Goal: Navigation & Orientation: Find specific page/section

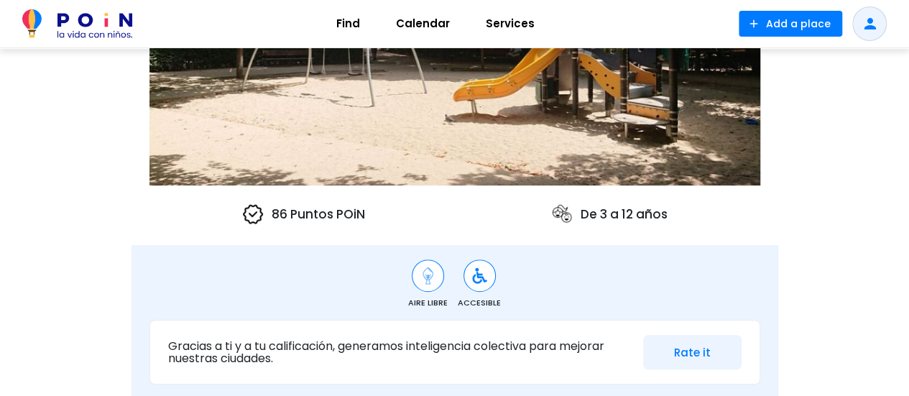
scroll to position [60, 0]
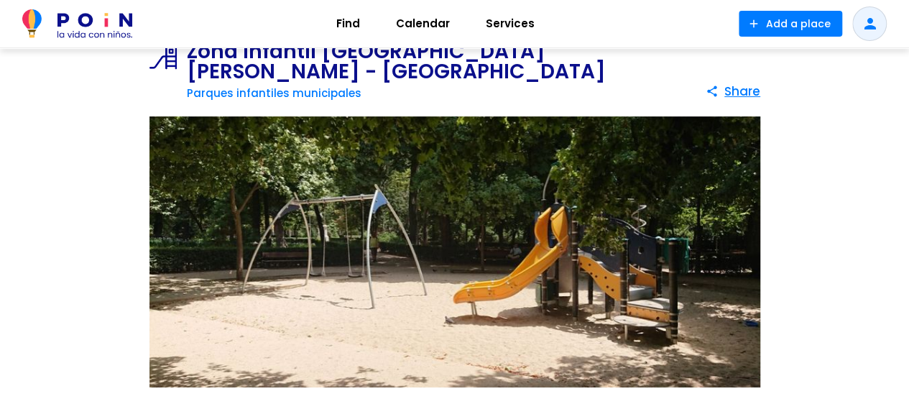
drag, startPoint x: 916, startPoint y: 29, endPoint x: 677, endPoint y: 36, distance: 238.6
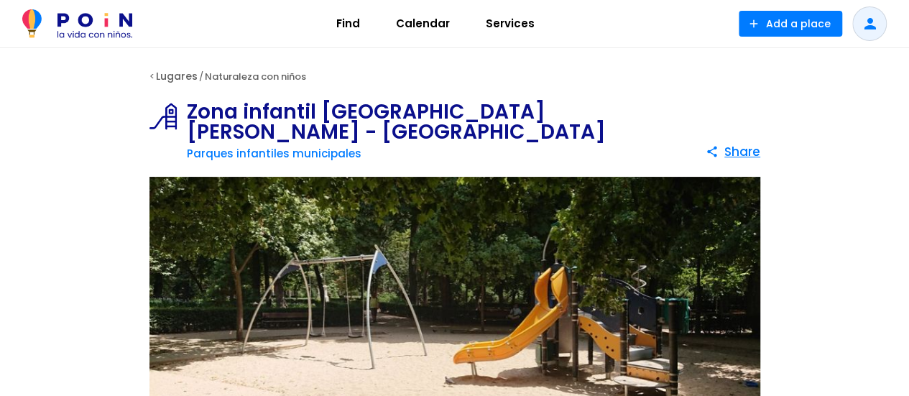
click at [167, 73] on link "Lugares" at bounding box center [177, 76] width 42 height 14
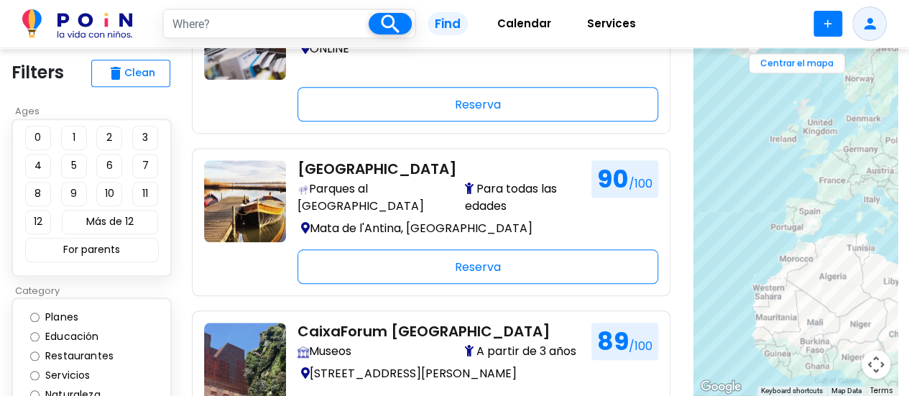
scroll to position [632, 0]
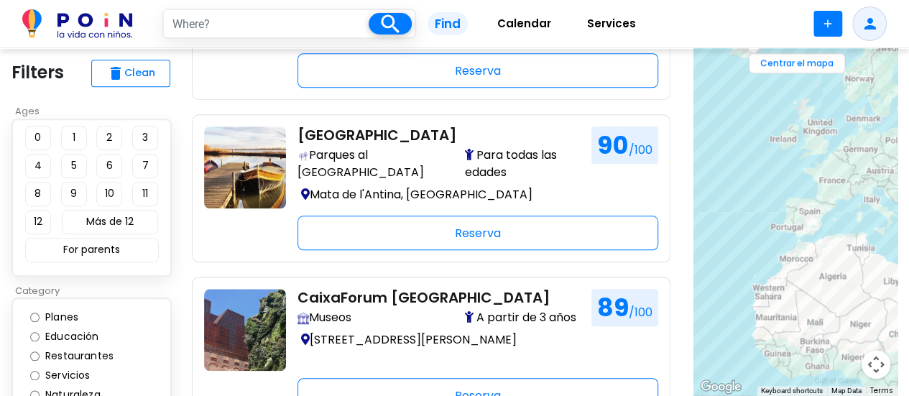
click at [794, 70] on button "Centrar el mapa" at bounding box center [796, 63] width 96 height 20
click at [878, 369] on button "Map camera controls" at bounding box center [875, 364] width 29 height 29
click at [837, 287] on button "Zoom in" at bounding box center [839, 292] width 29 height 29
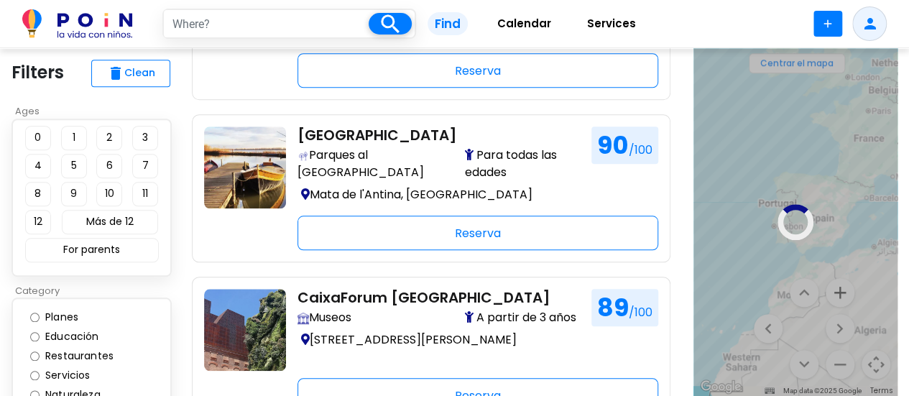
click at [837, 287] on div at bounding box center [795, 222] width 204 height 348
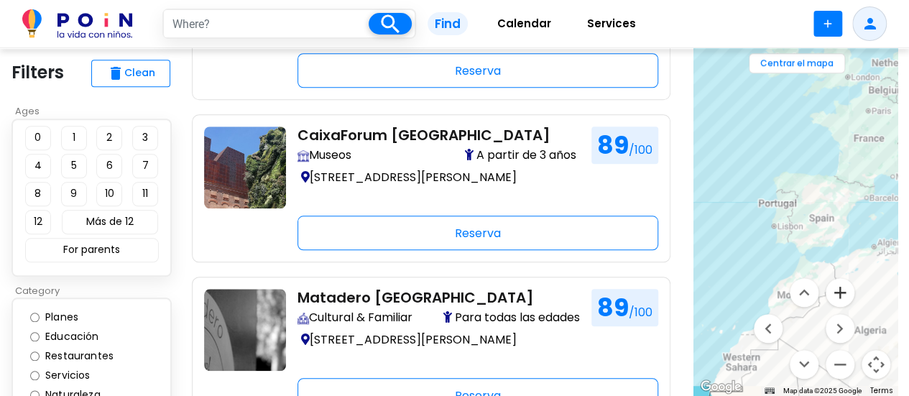
click at [838, 294] on button "Zoom in" at bounding box center [839, 292] width 29 height 29
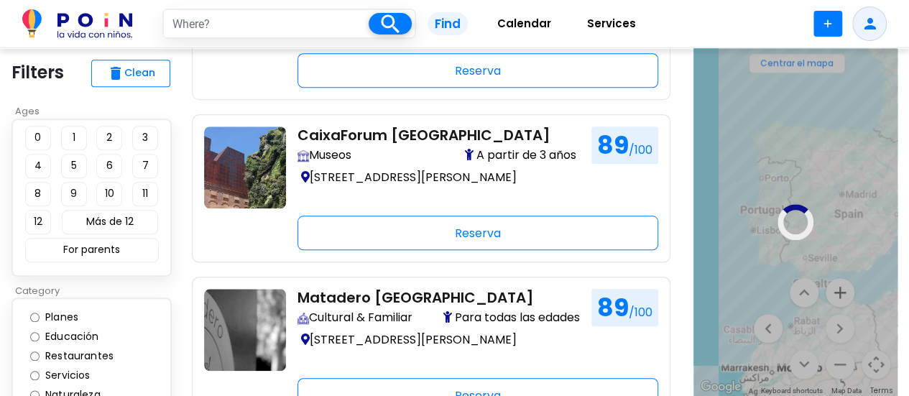
click at [843, 292] on div at bounding box center [795, 222] width 204 height 348
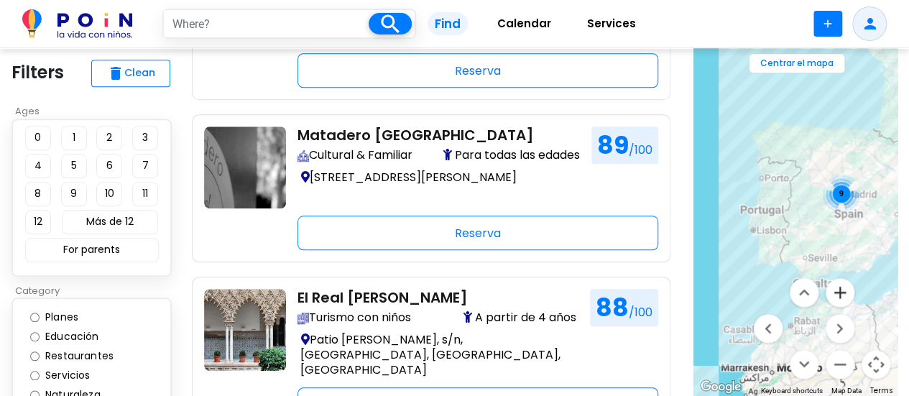
click at [840, 295] on button "Zoom in" at bounding box center [839, 292] width 29 height 29
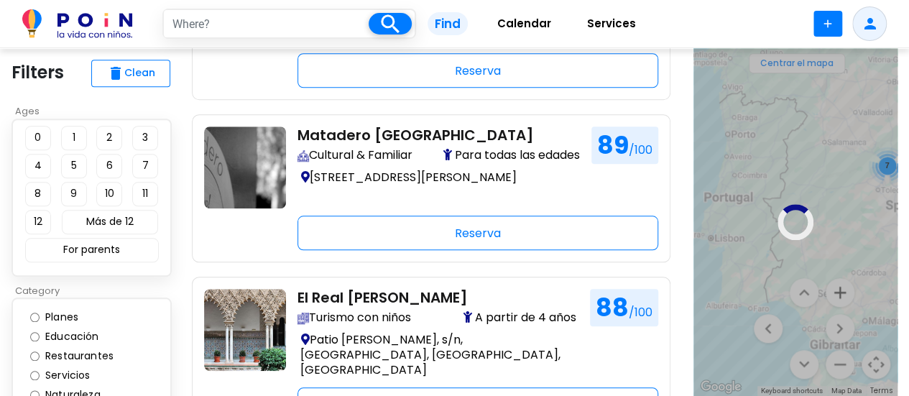
click at [840, 295] on div at bounding box center [795, 222] width 204 height 348
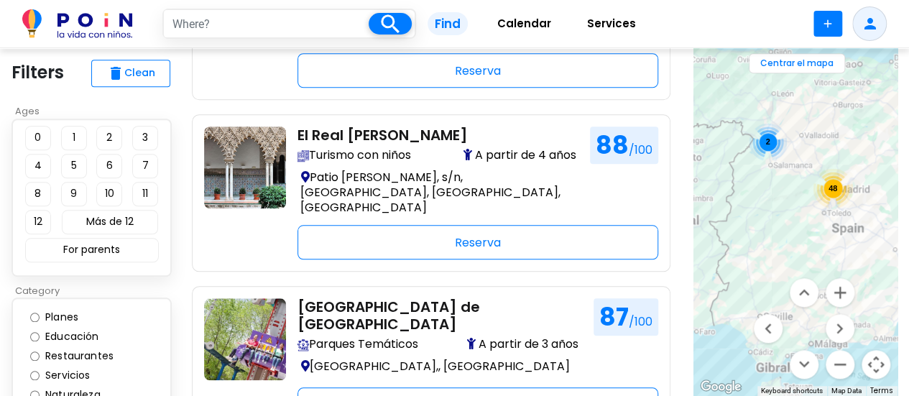
drag, startPoint x: 861, startPoint y: 203, endPoint x: 799, endPoint y: 228, distance: 67.4
click at [799, 228] on div "48 2" at bounding box center [795, 222] width 204 height 348
click at [828, 190] on span "34" at bounding box center [828, 188] width 9 height 9
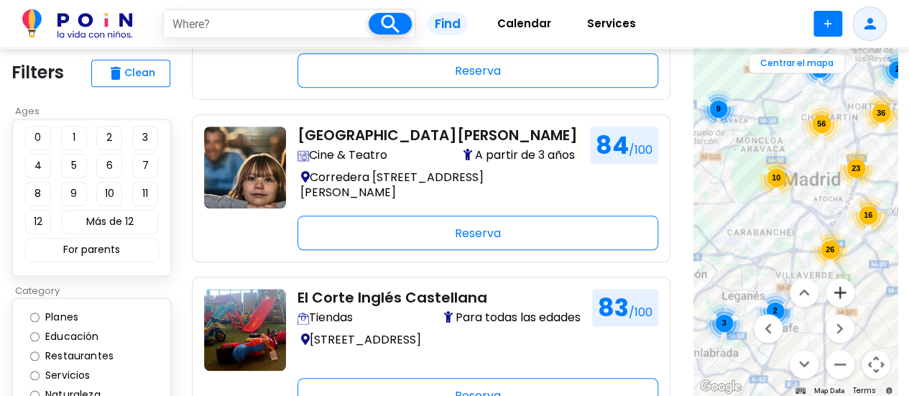
click at [836, 291] on button "Zoom in" at bounding box center [839, 292] width 29 height 29
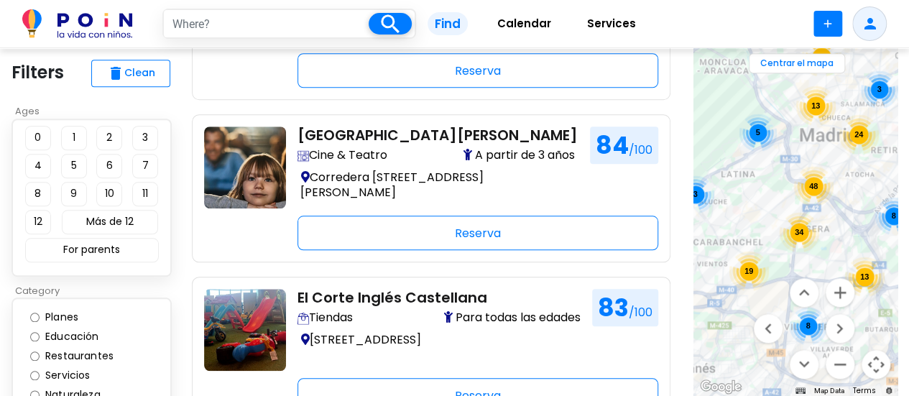
drag, startPoint x: 843, startPoint y: 178, endPoint x: 779, endPoint y: 286, distance: 125.3
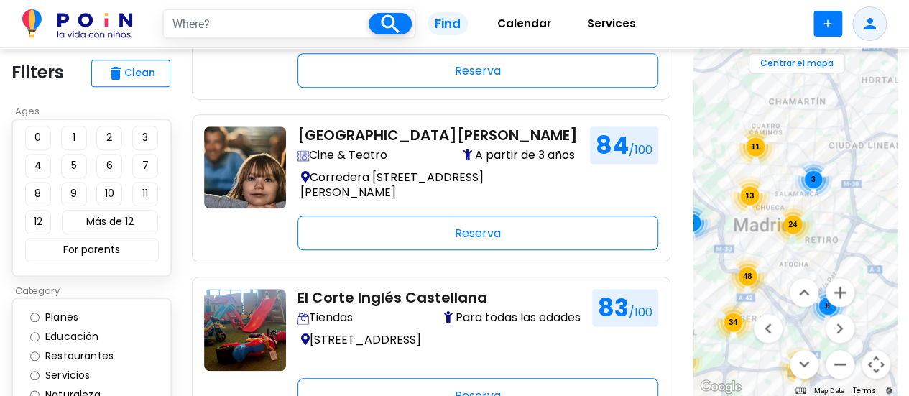
drag, startPoint x: 833, startPoint y: 180, endPoint x: 760, endPoint y: 294, distance: 135.7
click at [760, 292] on div "5 11 24 48 13 13 34 3 8 19 8 3 Centrar el mapa Map Data Map data ©2025 Google, …" at bounding box center [795, 222] width 204 height 348
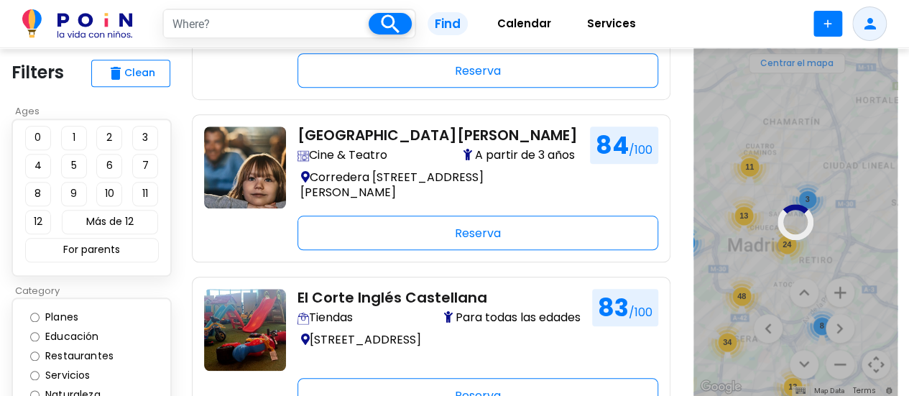
click at [835, 291] on div at bounding box center [795, 222] width 204 height 348
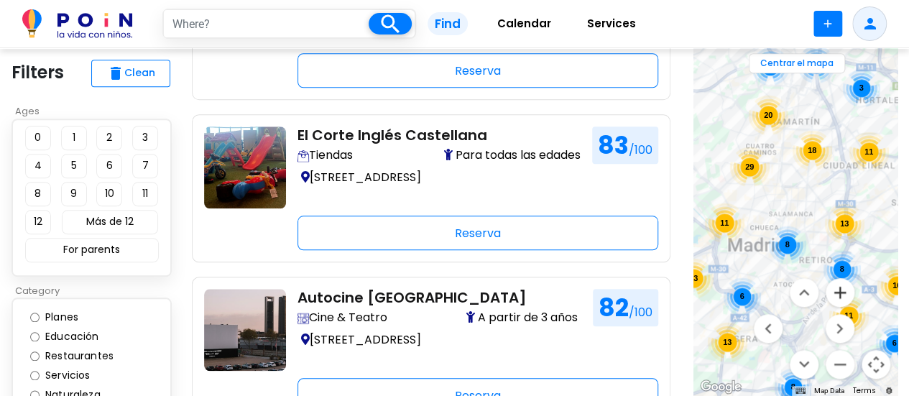
click at [837, 287] on button "Zoom in" at bounding box center [839, 292] width 29 height 29
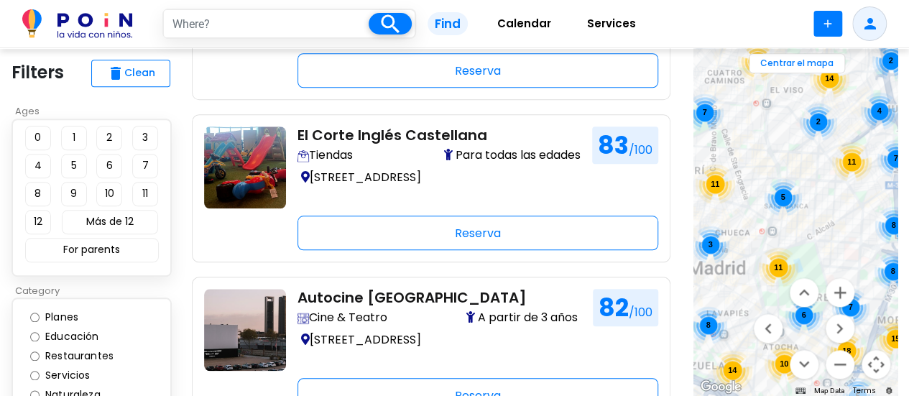
drag, startPoint x: 843, startPoint y: 119, endPoint x: 810, endPoint y: 245, distance: 130.5
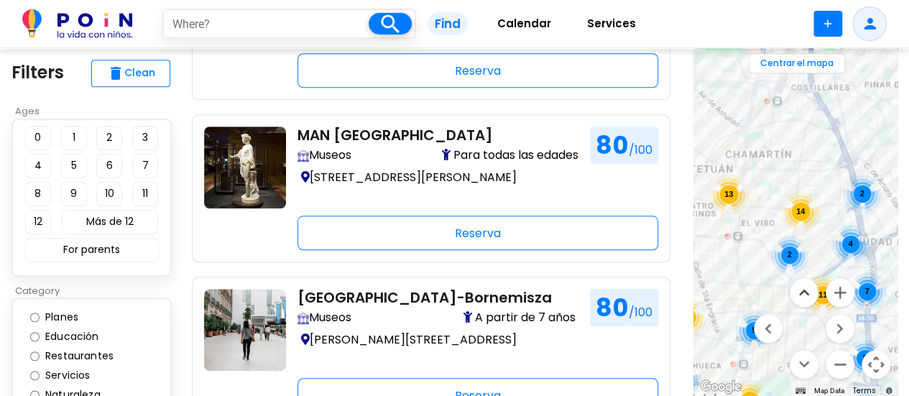
drag, startPoint x: 845, startPoint y: 157, endPoint x: 815, endPoint y: 294, distance: 139.8
click at [815, 294] on div "8 7 11 13 14 5 11 14 3 5 2 11 8 15 8 18 6 7 2 4 7 10 Centrar el mapa Map Data M…" at bounding box center [795, 222] width 204 height 348
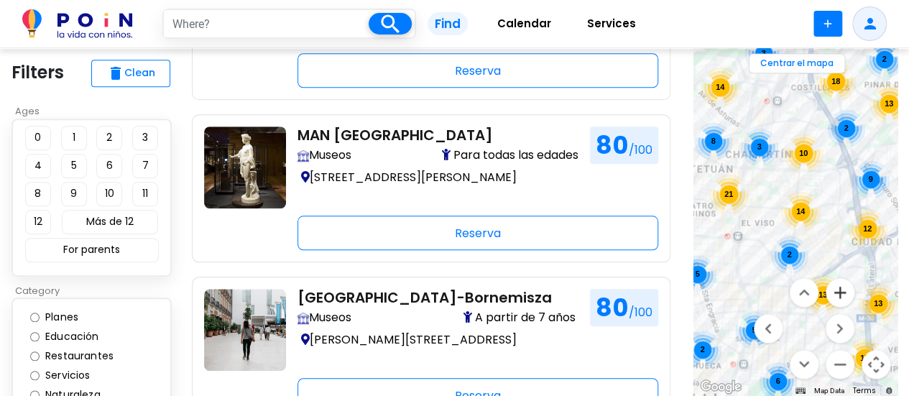
click at [840, 295] on button "Zoom in" at bounding box center [839, 292] width 29 height 29
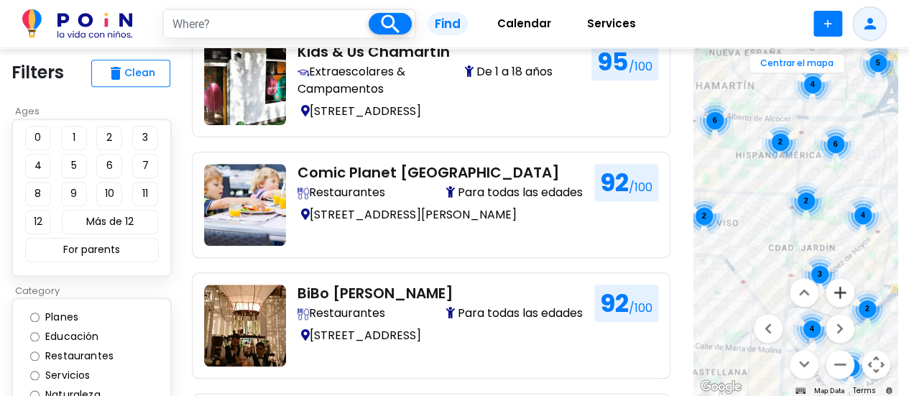
click at [840, 290] on button "Zoom in" at bounding box center [839, 292] width 29 height 29
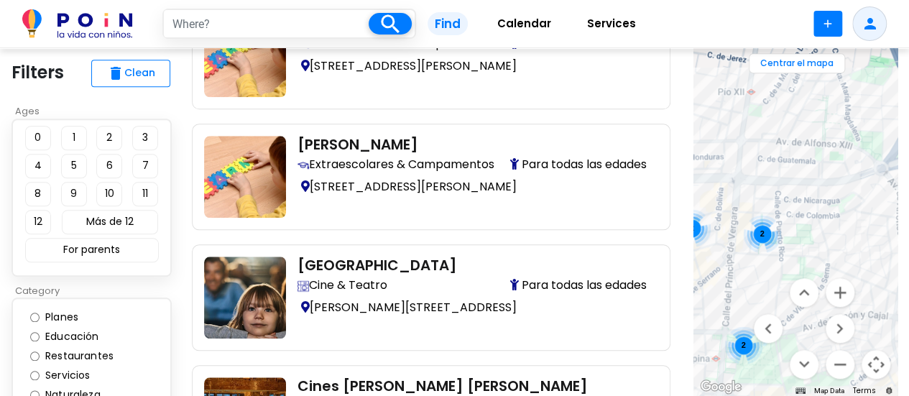
drag, startPoint x: 856, startPoint y: 129, endPoint x: 788, endPoint y: 272, distance: 159.0
click at [788, 272] on div "2 2 2 2" at bounding box center [795, 222] width 204 height 348
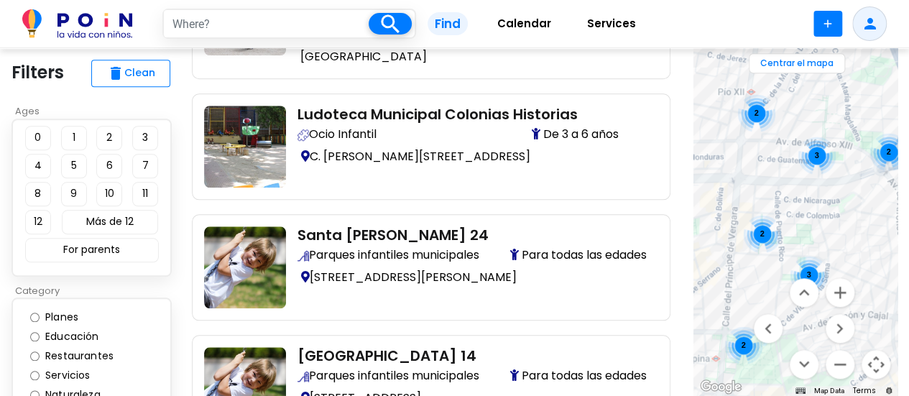
click at [824, 91] on div "2 2 2 2 3 3" at bounding box center [795, 222] width 204 height 348
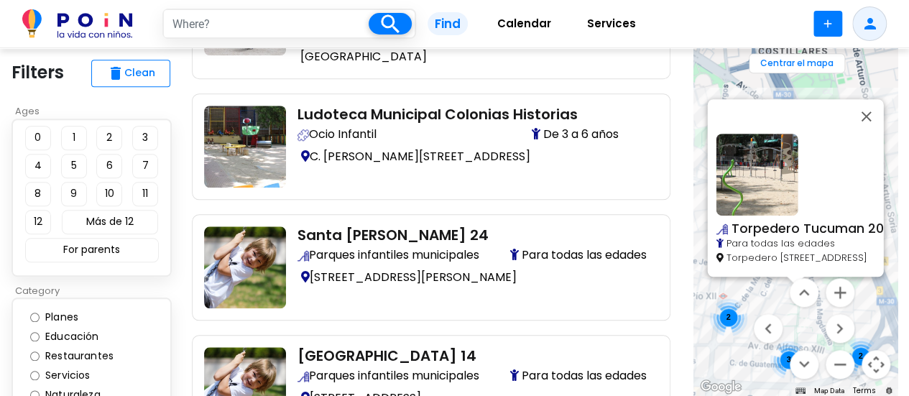
click at [768, 170] on img at bounding box center [756, 175] width 82 height 82
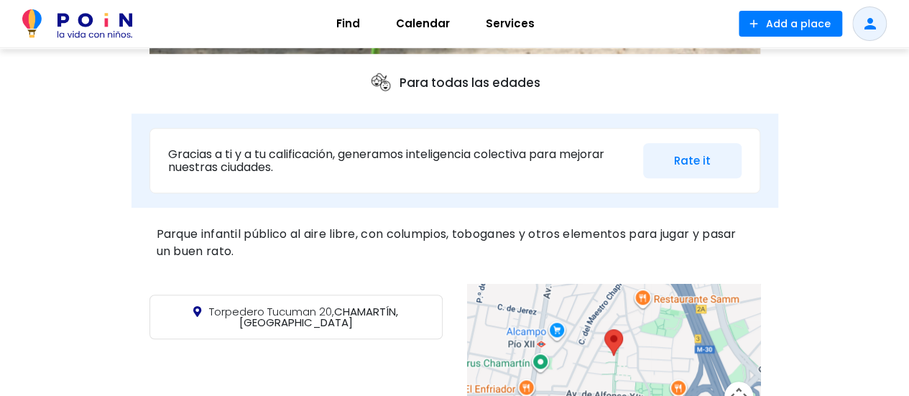
scroll to position [394, 0]
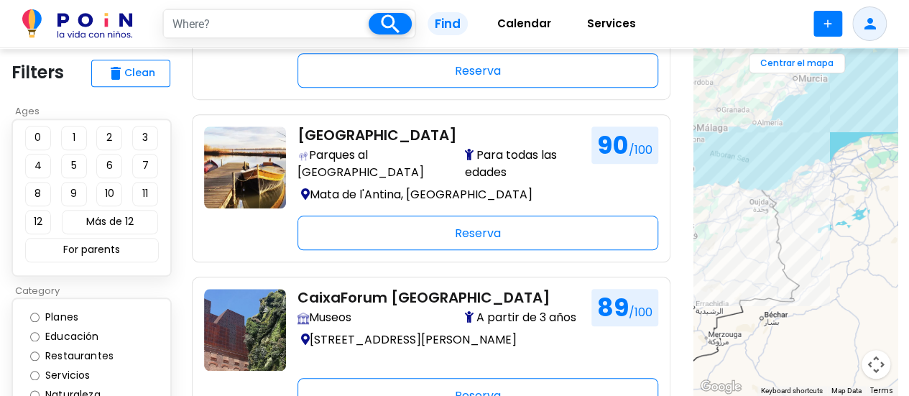
drag, startPoint x: 820, startPoint y: 210, endPoint x: 888, endPoint y: 430, distance: 229.5
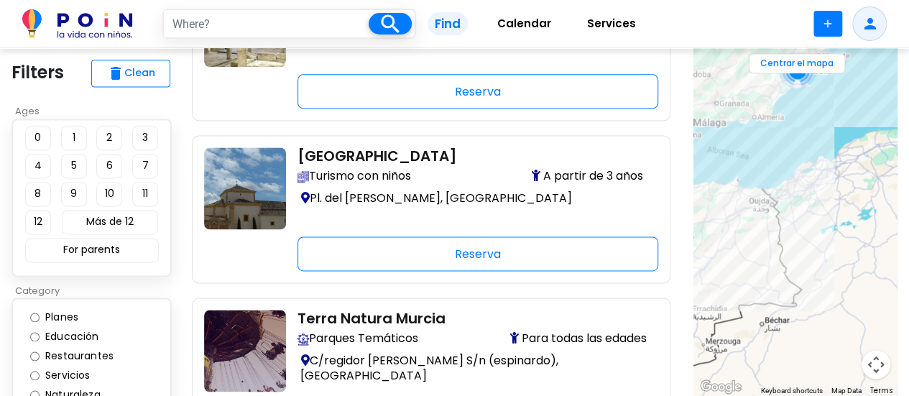
drag, startPoint x: 775, startPoint y: 193, endPoint x: 831, endPoint y: 419, distance: 233.1
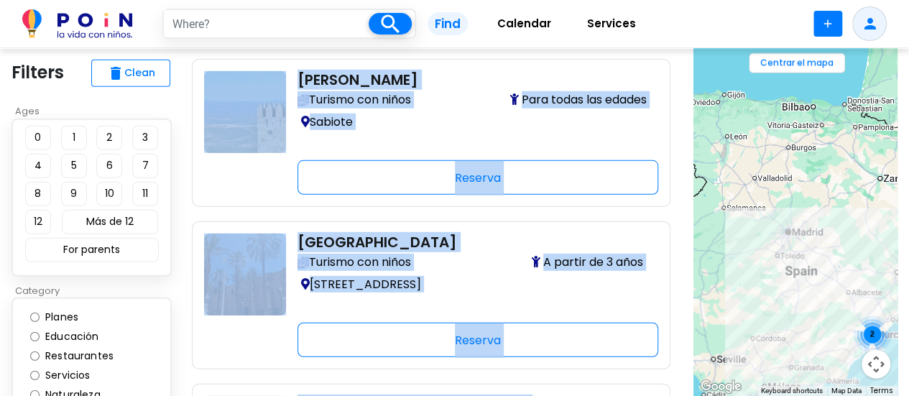
scroll to position [1997, 0]
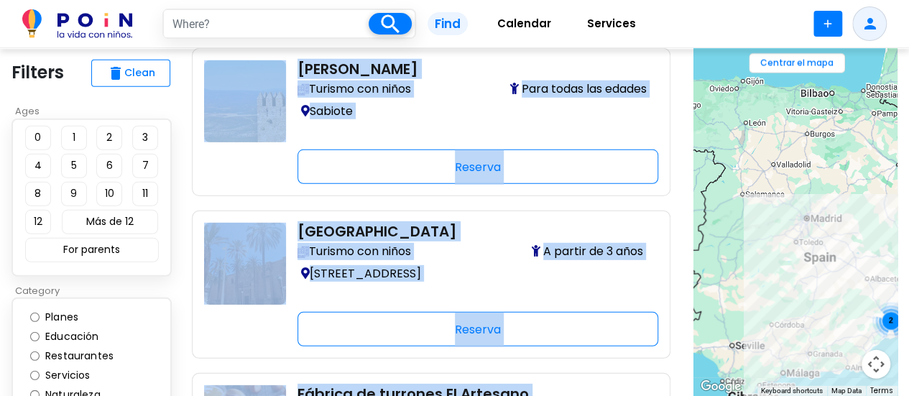
drag, startPoint x: 823, startPoint y: 249, endPoint x: 853, endPoint y: 366, distance: 120.0
click at [859, 373] on div "2" at bounding box center [795, 222] width 204 height 348
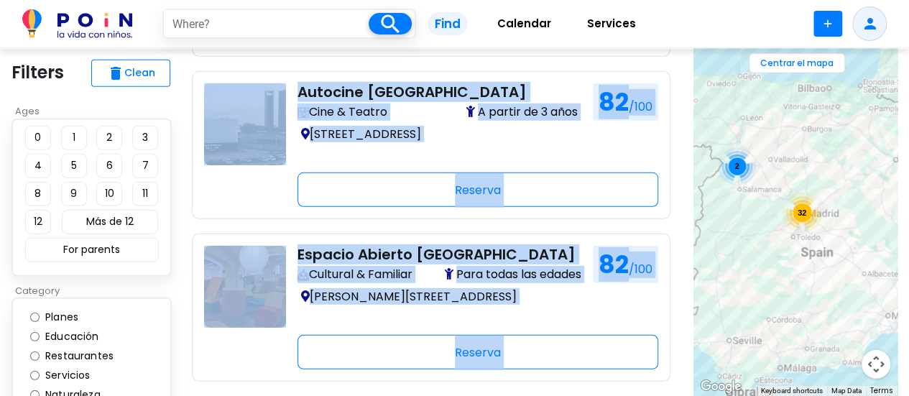
click at [806, 210] on div "32" at bounding box center [802, 213] width 40 height 40
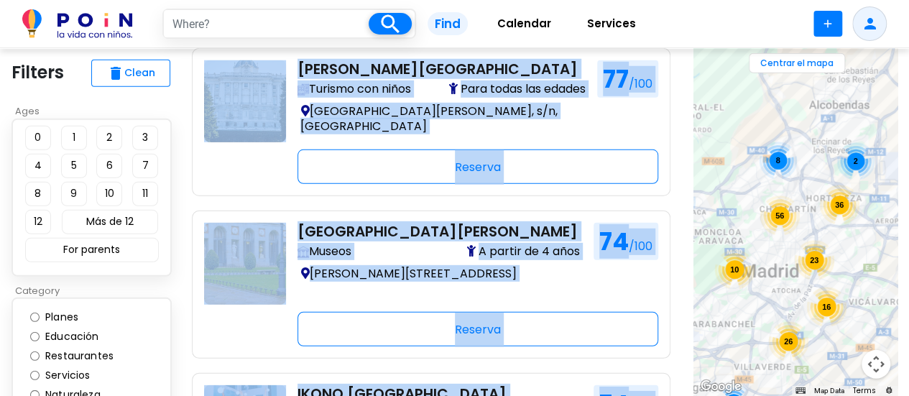
drag, startPoint x: 835, startPoint y: 176, endPoint x: 796, endPoint y: 264, distance: 96.1
click at [796, 264] on div "23" at bounding box center [814, 260] width 40 height 40
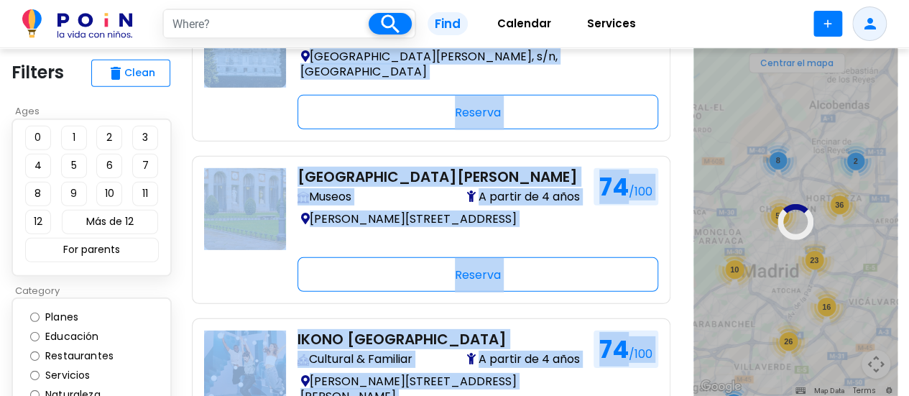
scroll to position [2069, 0]
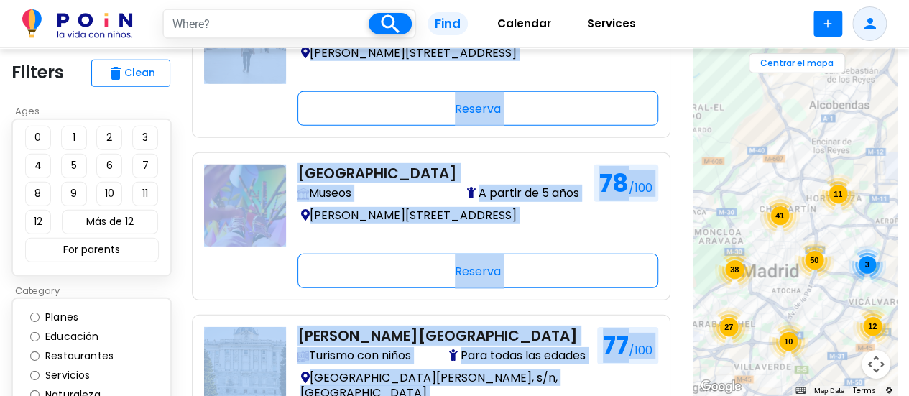
click at [835, 194] on span "11" at bounding box center [837, 194] width 9 height 9
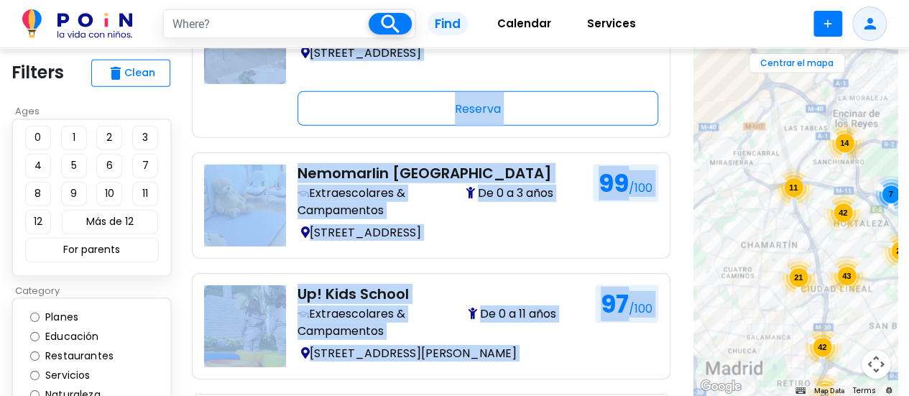
drag, startPoint x: 752, startPoint y: 218, endPoint x: 856, endPoint y: 216, distance: 104.2
click at [856, 216] on div "42" at bounding box center [842, 213] width 40 height 40
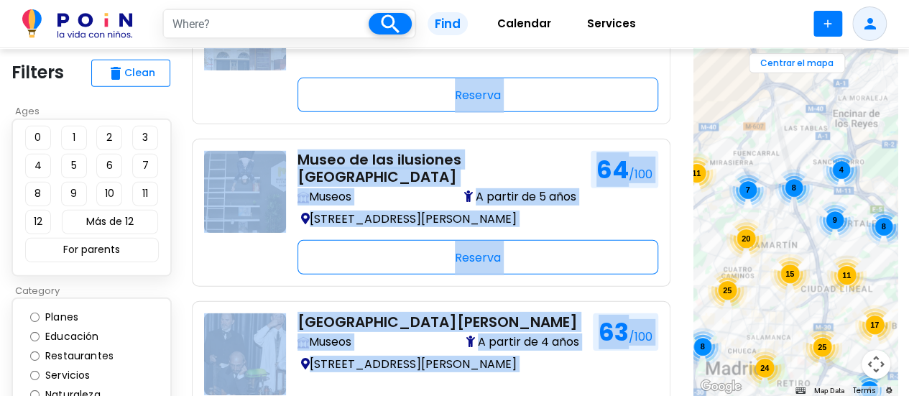
click at [787, 213] on div "25 25 24 15 11 8 20 7 8 11 8 9 17 4 4" at bounding box center [795, 222] width 204 height 348
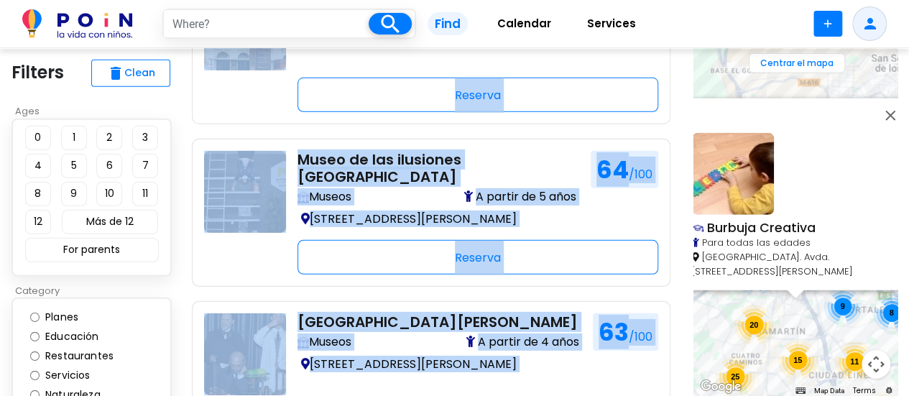
click at [829, 315] on div "9" at bounding box center [842, 306] width 38 height 38
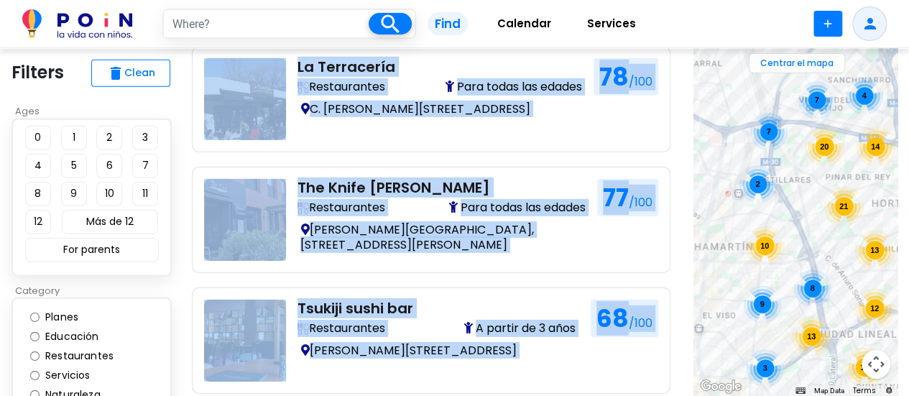
drag, startPoint x: 784, startPoint y: 282, endPoint x: 836, endPoint y: 249, distance: 61.6
click at [843, 257] on div "9 12 10 7 21 30 4 14 20 13 11 13 4 7 9 8 3 3 2" at bounding box center [795, 222] width 204 height 348
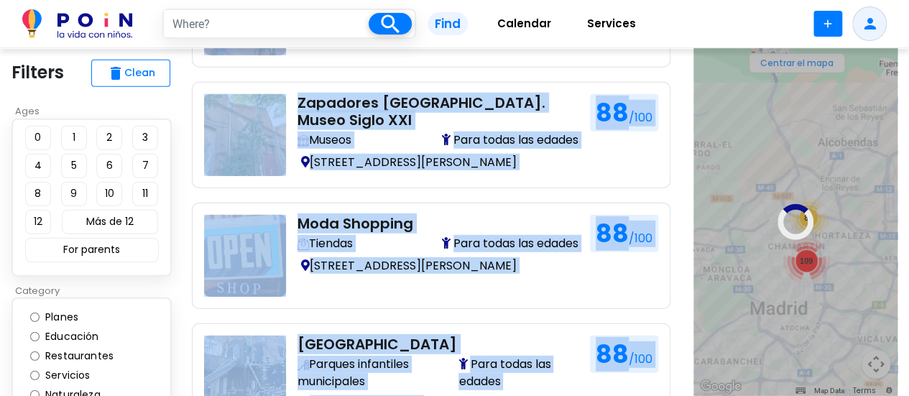
scroll to position [1853, 0]
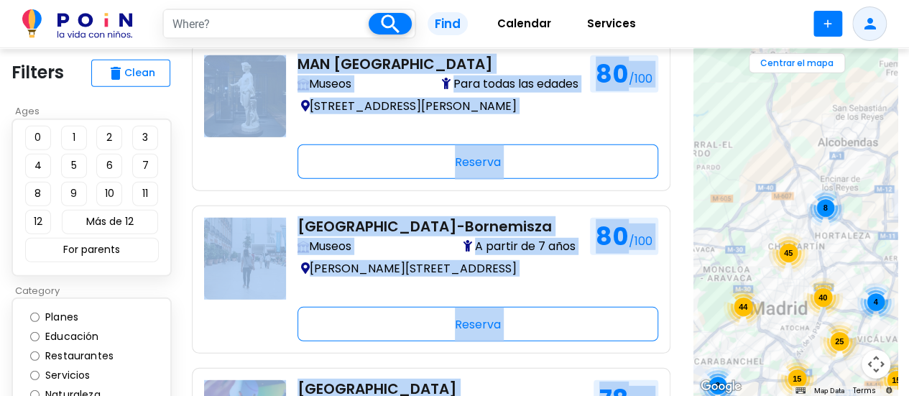
click at [876, 369] on button "Map camera controls" at bounding box center [875, 364] width 29 height 29
click at [838, 292] on button "Zoom in" at bounding box center [839, 292] width 29 height 29
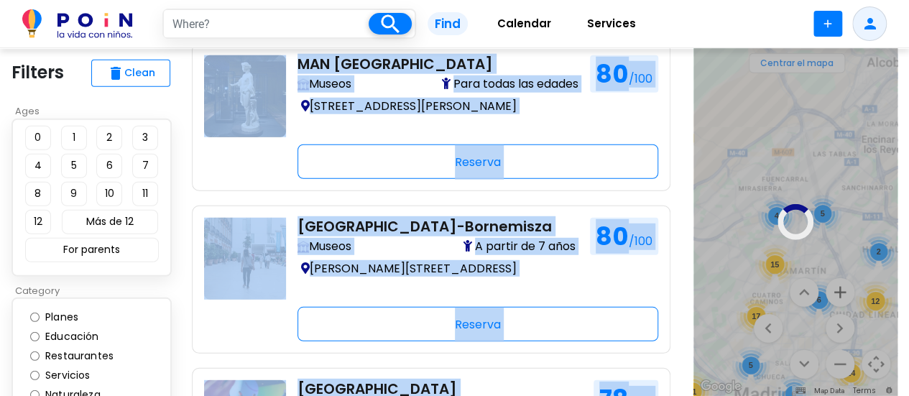
click at [838, 292] on div at bounding box center [795, 222] width 204 height 348
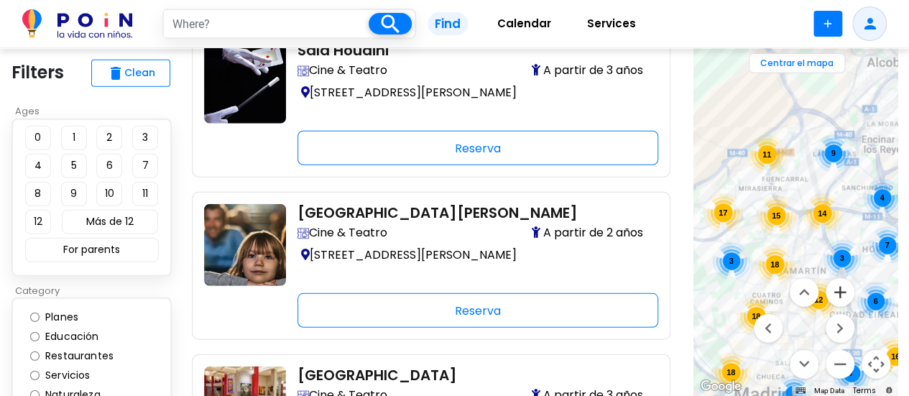
click at [843, 289] on button "Zoom in" at bounding box center [839, 292] width 29 height 29
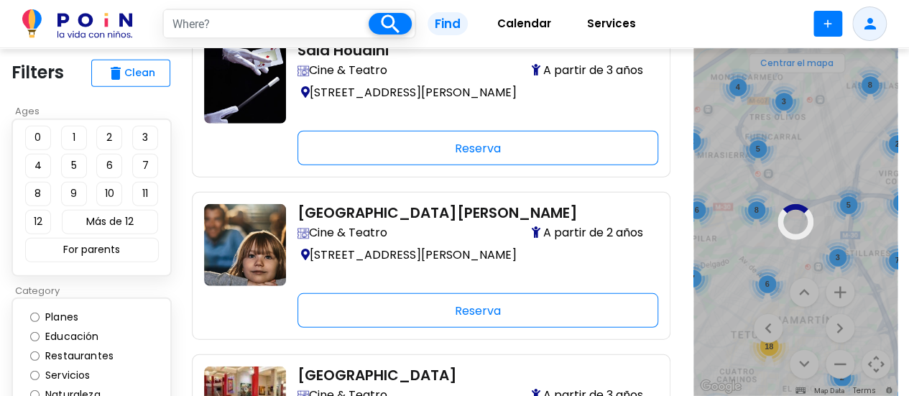
drag, startPoint x: 802, startPoint y: 322, endPoint x: 774, endPoint y: 245, distance: 81.8
click at [774, 245] on div at bounding box center [795, 222] width 204 height 348
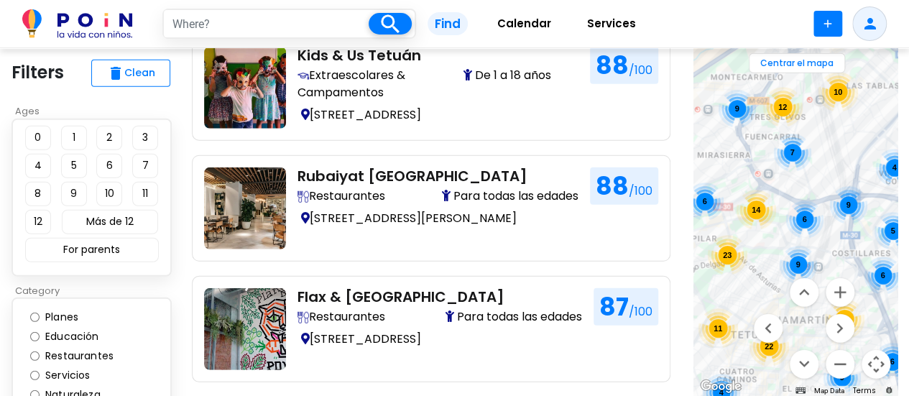
drag, startPoint x: 756, startPoint y: 269, endPoint x: 740, endPoint y: 233, distance: 39.9
click at [740, 233] on div "9 22 23 14 4 11 9 11 6 9 9 6 12 10 4 7 6 5 6 Centrar el mapa Map Data Map data …" at bounding box center [795, 222] width 204 height 348
click at [844, 293] on button "Zoom in" at bounding box center [839, 292] width 29 height 29
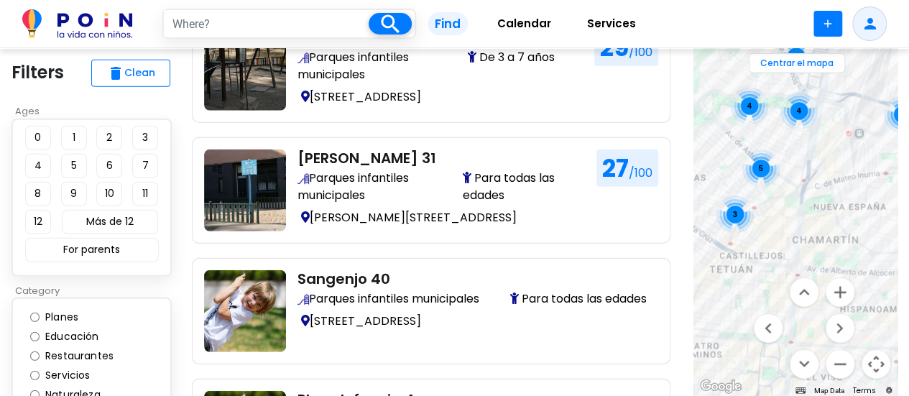
drag, startPoint x: 825, startPoint y: 250, endPoint x: 845, endPoint y: 69, distance: 182.2
click at [845, 69] on div "3 7 4 5 4 3 6 3 4 2" at bounding box center [795, 222] width 204 height 348
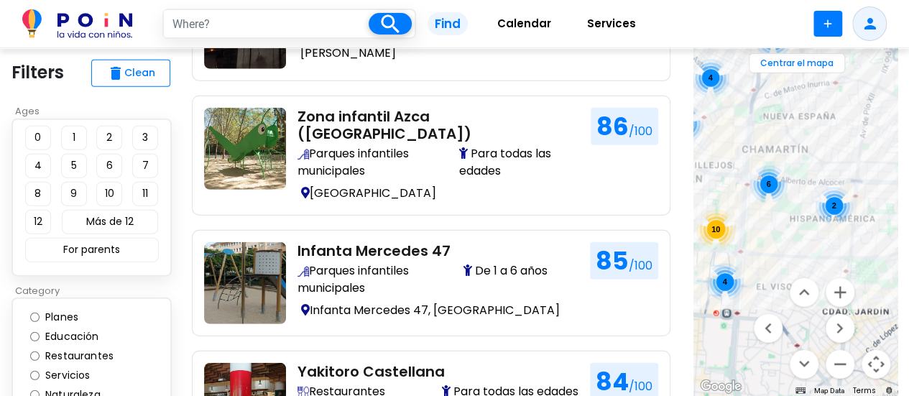
drag, startPoint x: 866, startPoint y: 227, endPoint x: 813, endPoint y: 139, distance: 102.7
click at [815, 136] on div "10 6 4 3 4 4 2 2 5 3" at bounding box center [795, 222] width 204 height 348
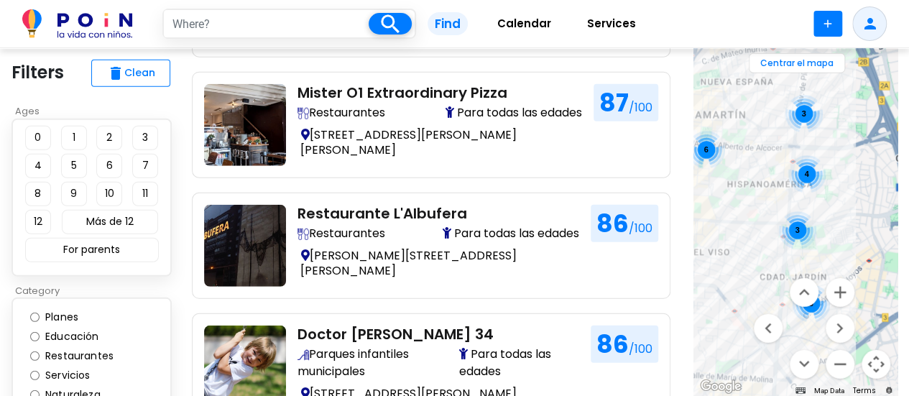
drag, startPoint x: 845, startPoint y: 237, endPoint x: 782, endPoint y: 202, distance: 72.4
click at [782, 202] on div "5 3 6 4 3 3 4 3" at bounding box center [795, 222] width 204 height 348
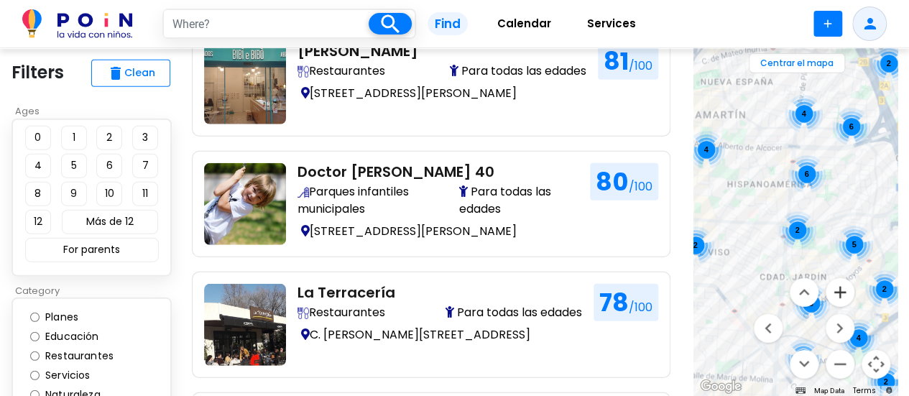
click at [835, 297] on button "Zoom in" at bounding box center [839, 292] width 29 height 29
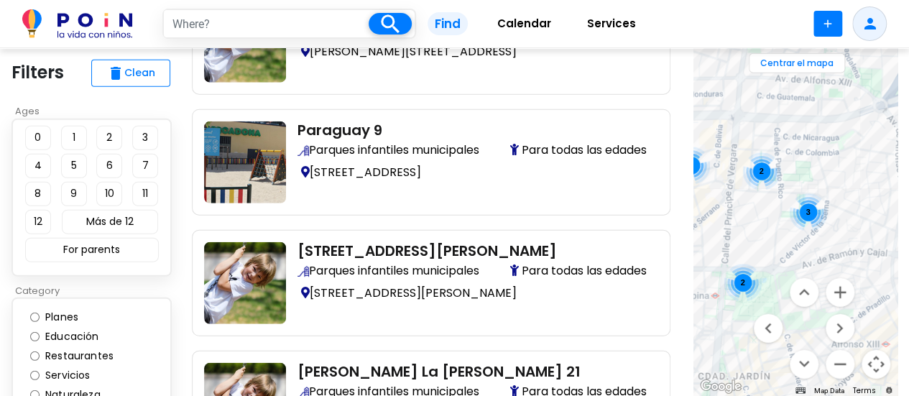
drag, startPoint x: 815, startPoint y: 167, endPoint x: 759, endPoint y: 215, distance: 73.9
click at [759, 215] on div "2 2 2 3 2" at bounding box center [795, 222] width 204 height 348
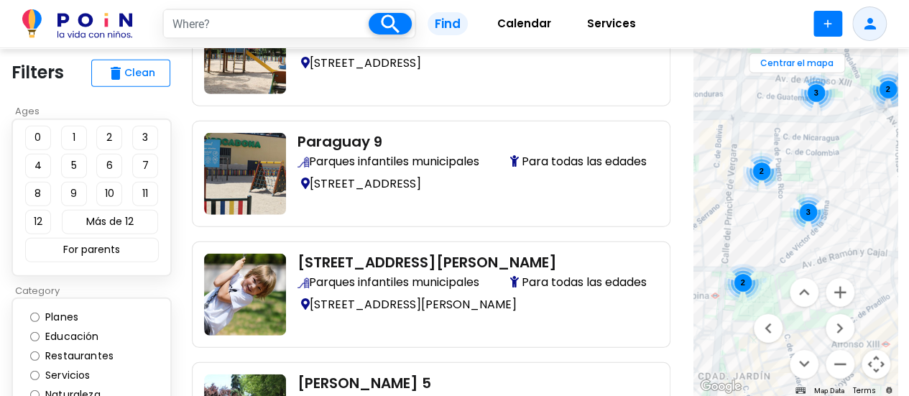
click at [805, 213] on span "3" at bounding box center [807, 212] width 4 height 9
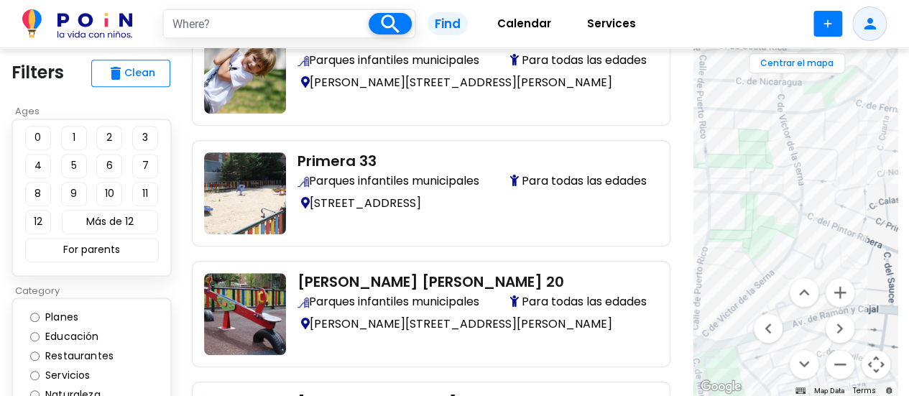
scroll to position [316, 0]
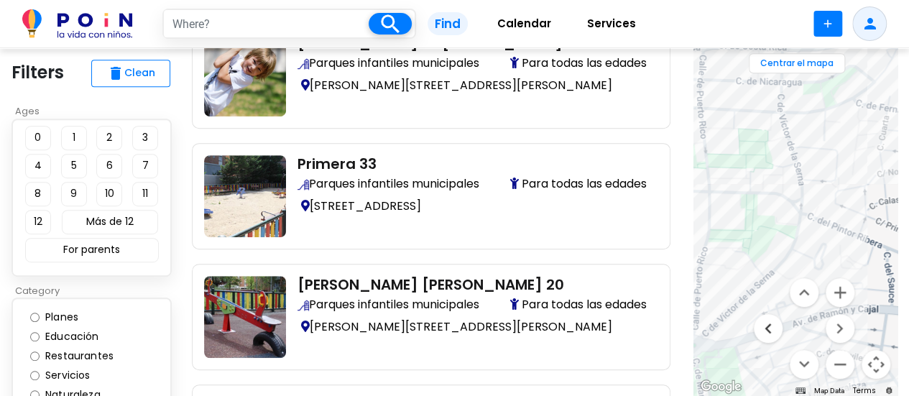
drag, startPoint x: 769, startPoint y: 315, endPoint x: 748, endPoint y: 300, distance: 25.6
click at [748, 300] on div "Centrar el mapa Map Data Map data ©2025 Google, Inst. Geogr. Nacional Map data …" at bounding box center [795, 222] width 204 height 348
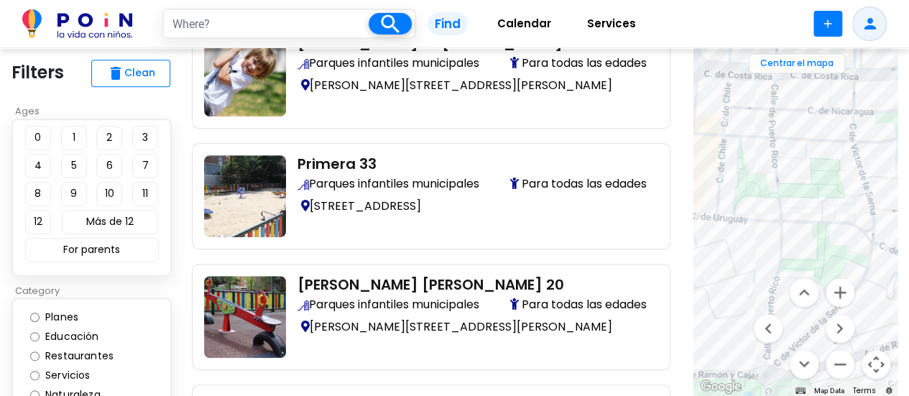
drag, startPoint x: 748, startPoint y: 266, endPoint x: 820, endPoint y: 292, distance: 76.3
click at [820, 292] on div "Centrar el mapa Map Data Map data ©2025 Google, Inst. Geogr. Nacional Map data …" at bounding box center [795, 222] width 204 height 348
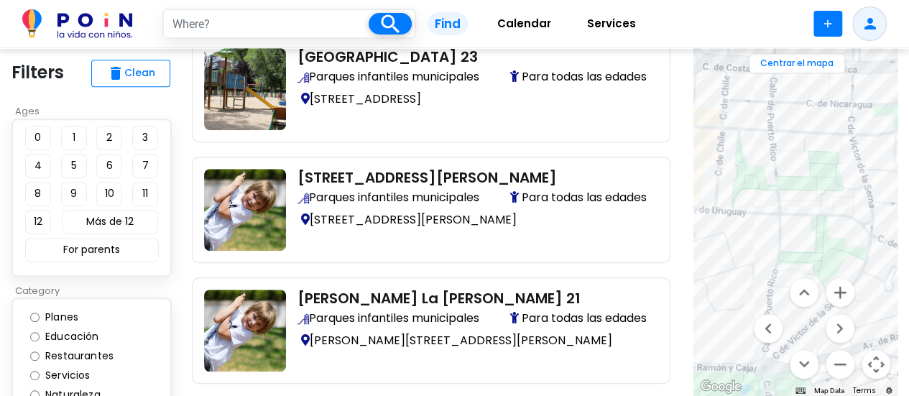
click at [738, 154] on div at bounding box center [795, 222] width 204 height 348
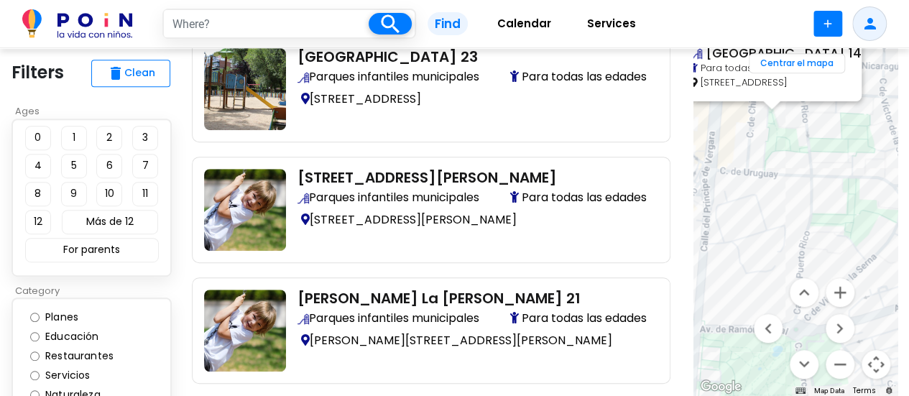
drag, startPoint x: 729, startPoint y: 294, endPoint x: 705, endPoint y: 117, distance: 178.3
click at [705, 117] on div "Colombia 14 Para todas las edades Colombia 14, Madrid" at bounding box center [795, 222] width 204 height 348
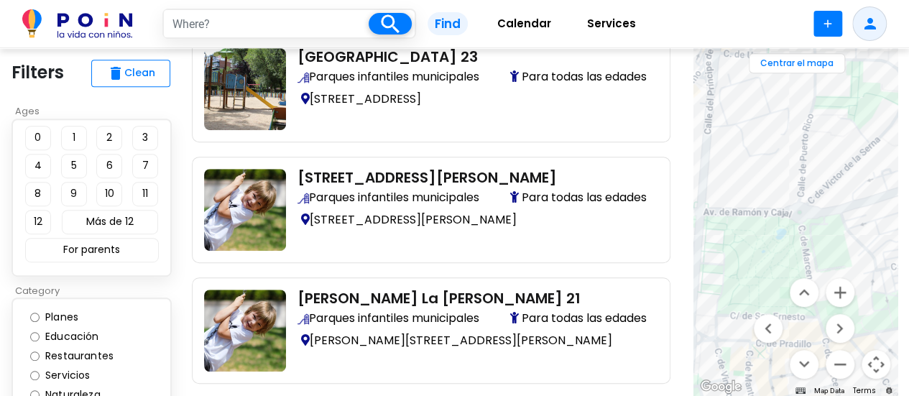
drag, startPoint x: 736, startPoint y: 194, endPoint x: 751, endPoint y: 138, distance: 58.2
click at [751, 138] on div at bounding box center [795, 222] width 204 height 348
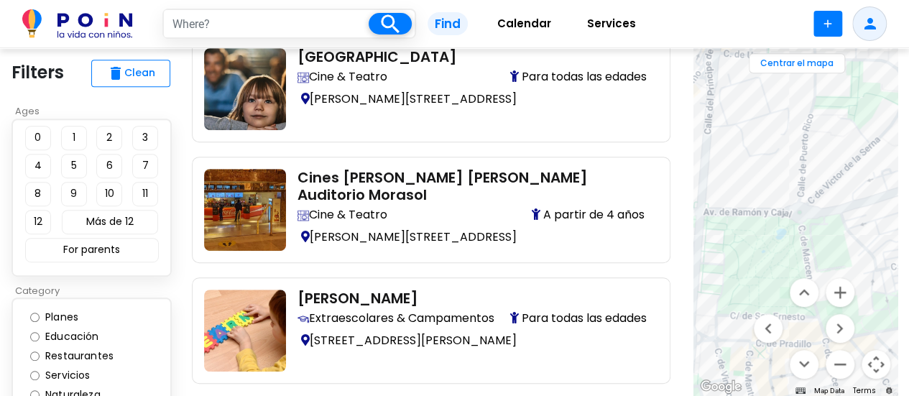
click at [769, 195] on div at bounding box center [795, 222] width 204 height 348
